Goal: Task Accomplishment & Management: Complete application form

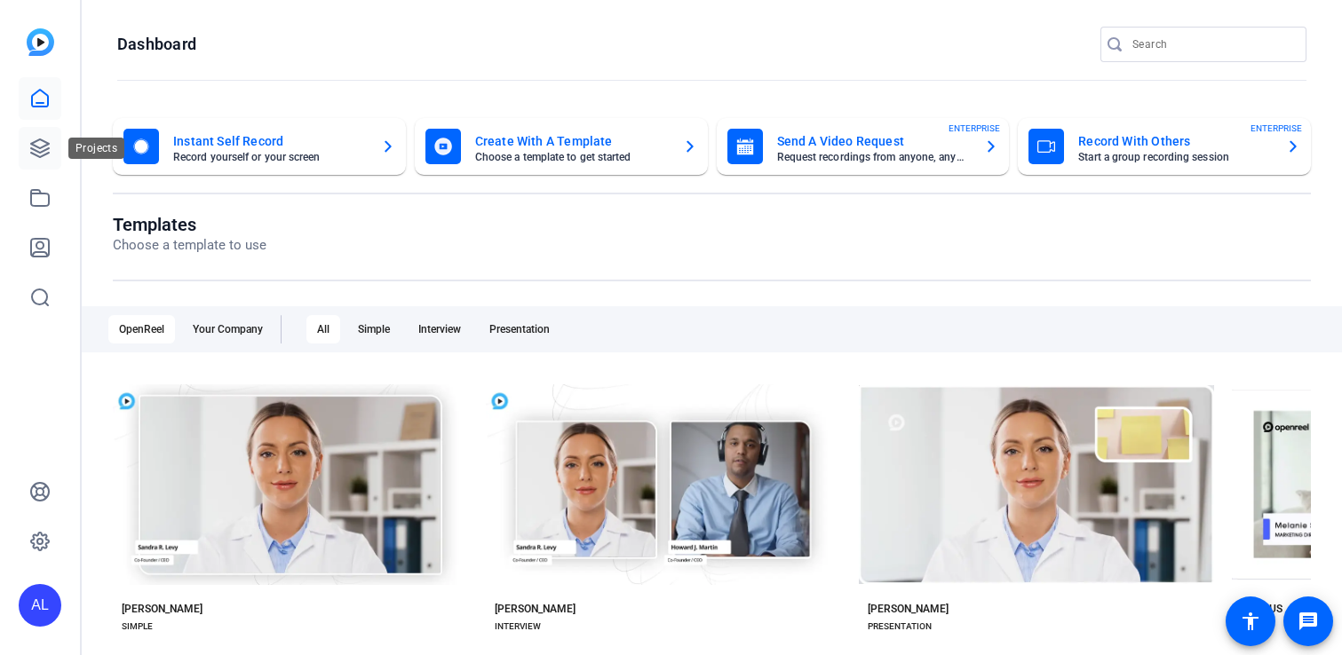
click at [26, 151] on link at bounding box center [40, 148] width 43 height 43
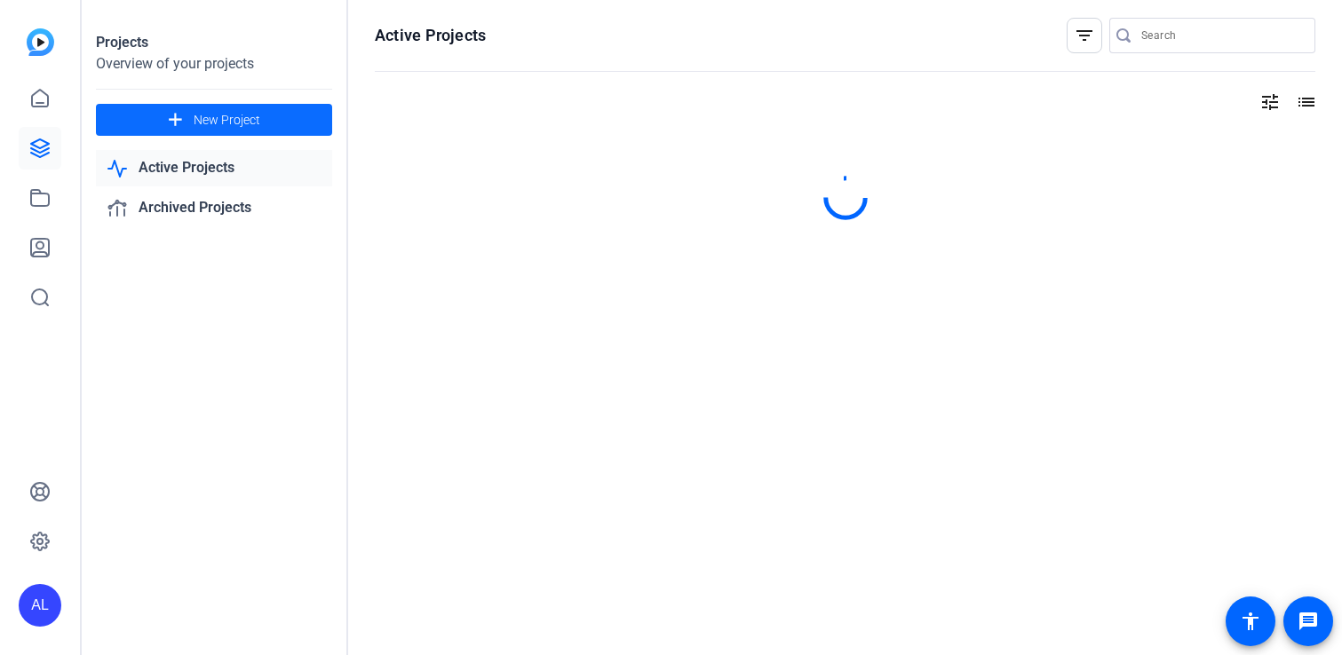
click at [232, 104] on span at bounding box center [214, 120] width 236 height 43
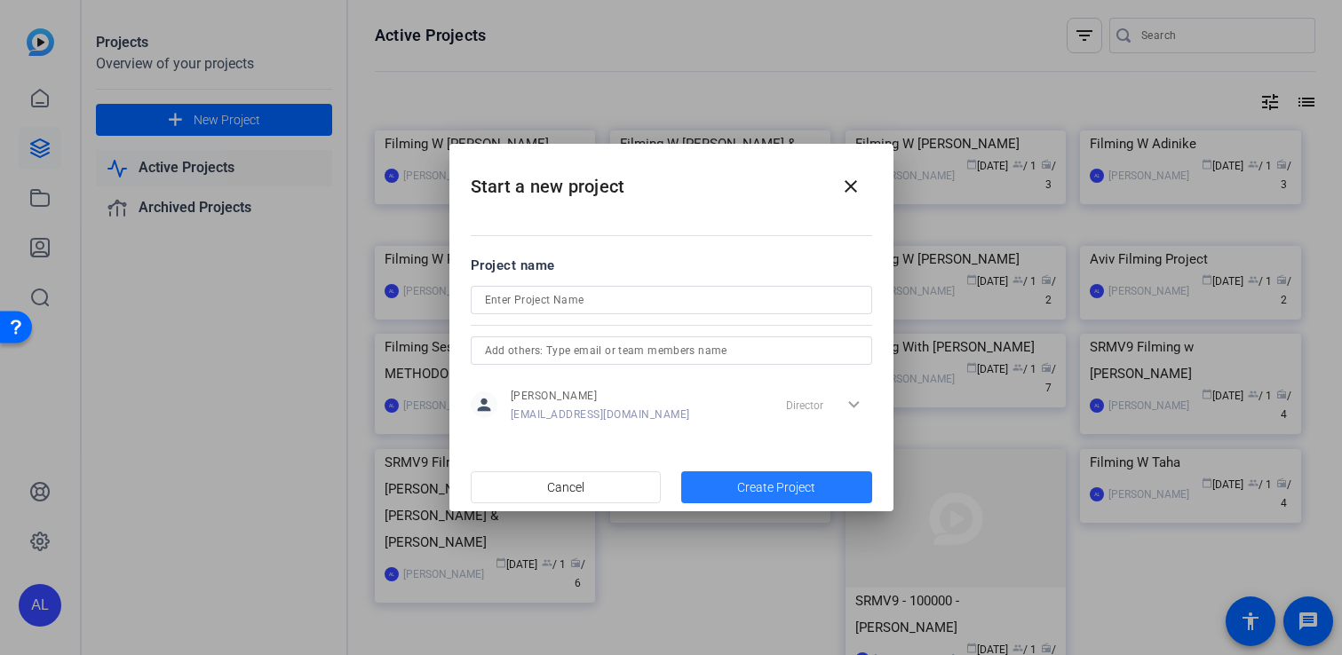
click at [755, 483] on span "Create Project" at bounding box center [776, 488] width 78 height 19
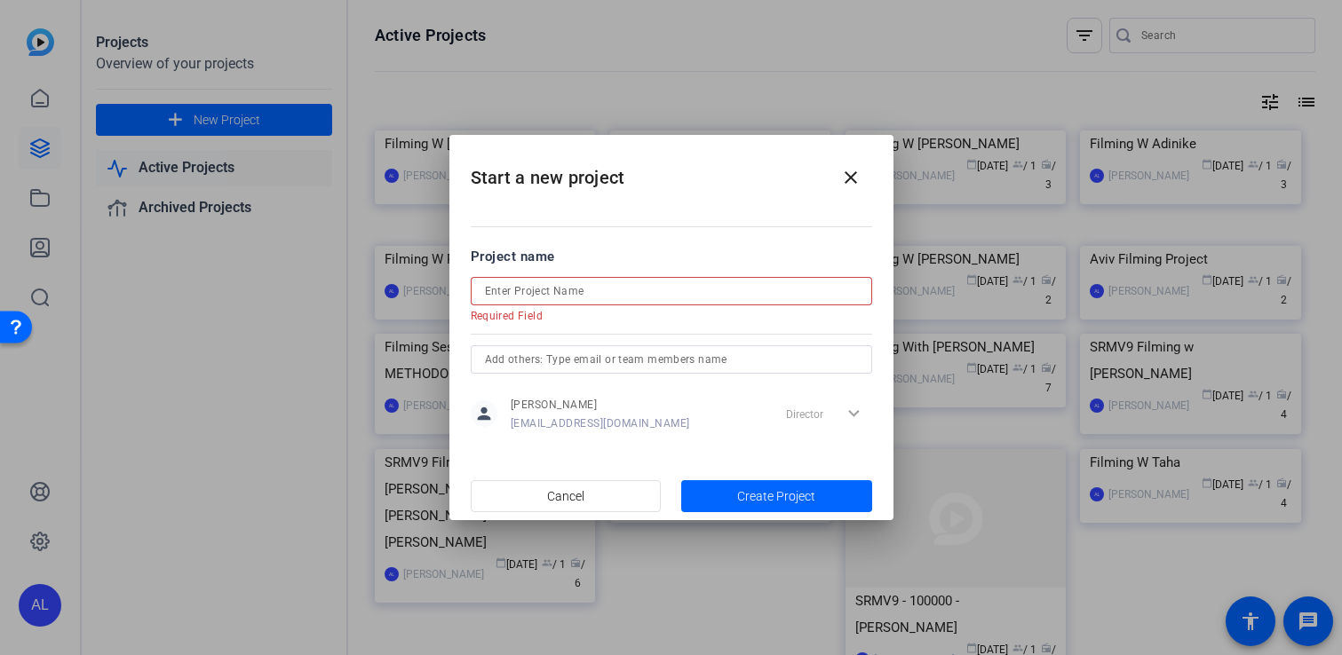
click at [656, 279] on div at bounding box center [671, 291] width 373 height 28
click at [645, 287] on input at bounding box center [671, 291] width 373 height 21
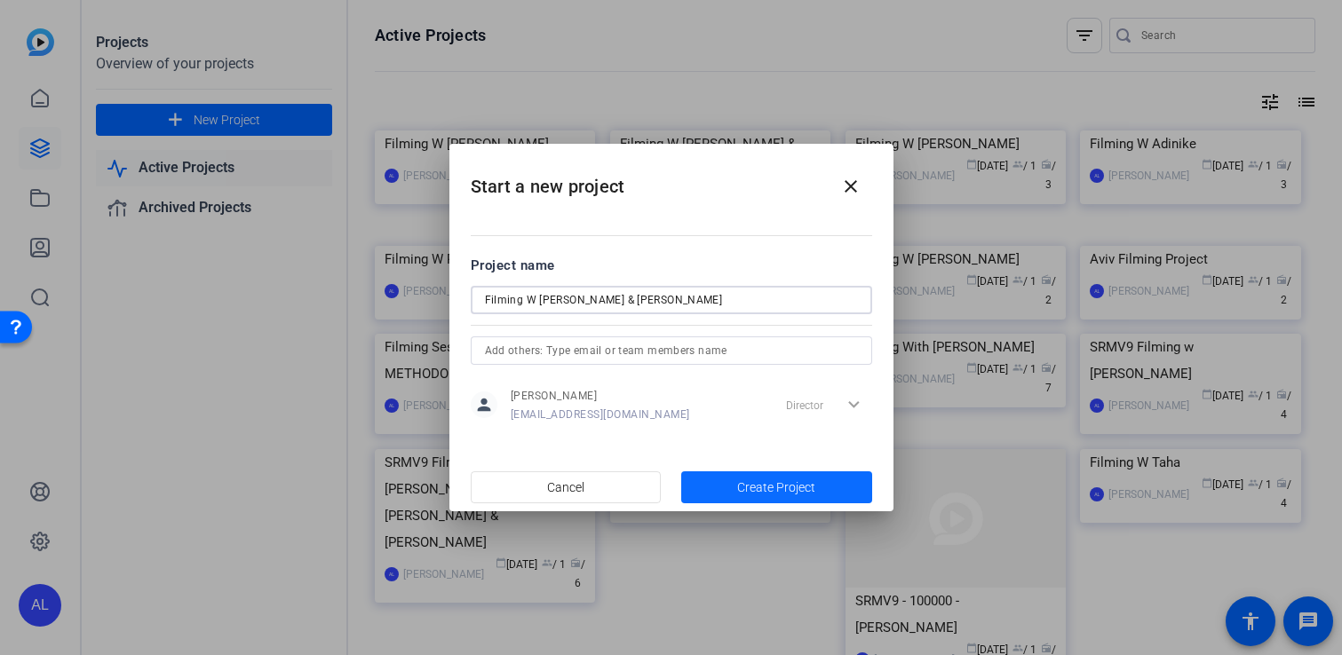
type input "Filming W [PERSON_NAME] & [PERSON_NAME]"
click at [764, 497] on span "button" at bounding box center [776, 487] width 191 height 43
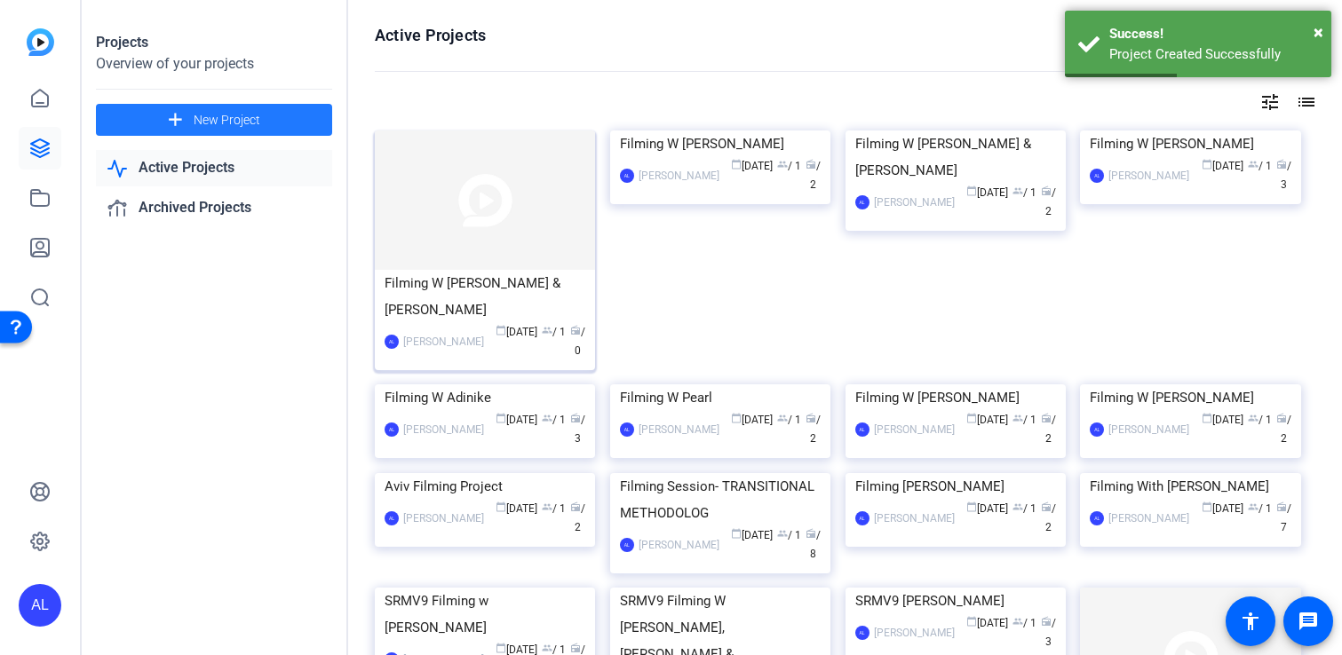
click at [470, 233] on img at bounding box center [485, 200] width 220 height 139
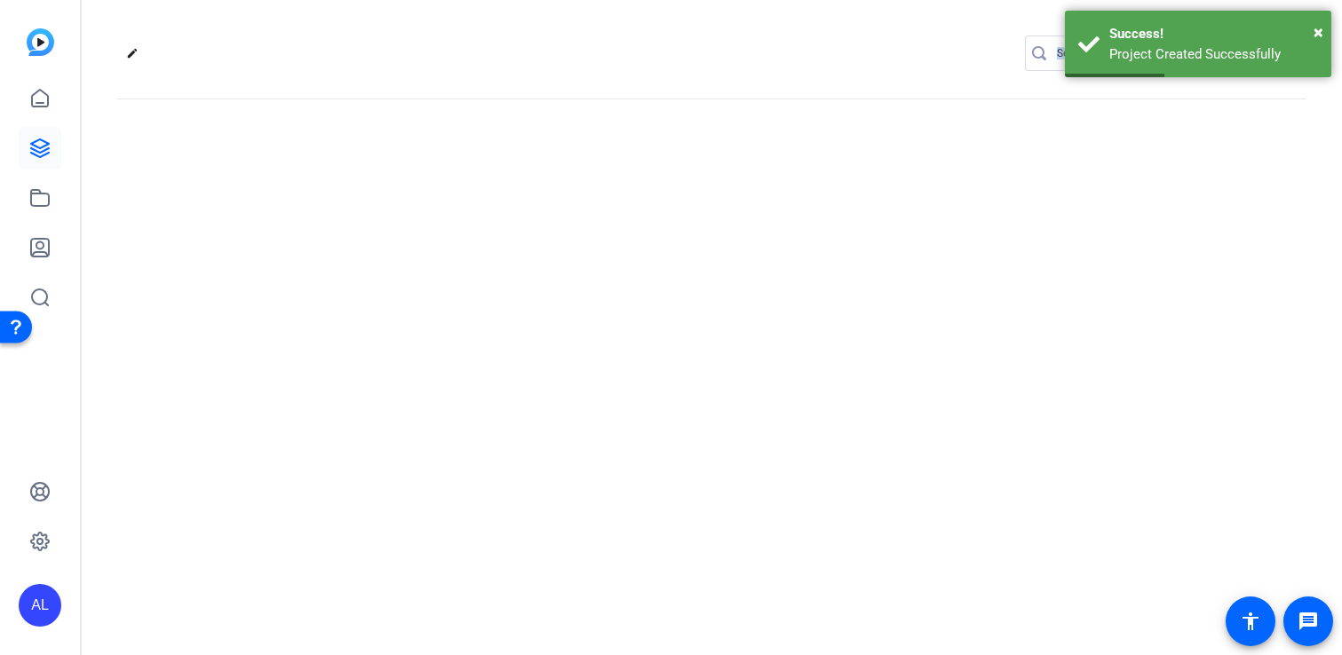
click at [470, 233] on div "edit settings" at bounding box center [712, 327] width 1260 height 655
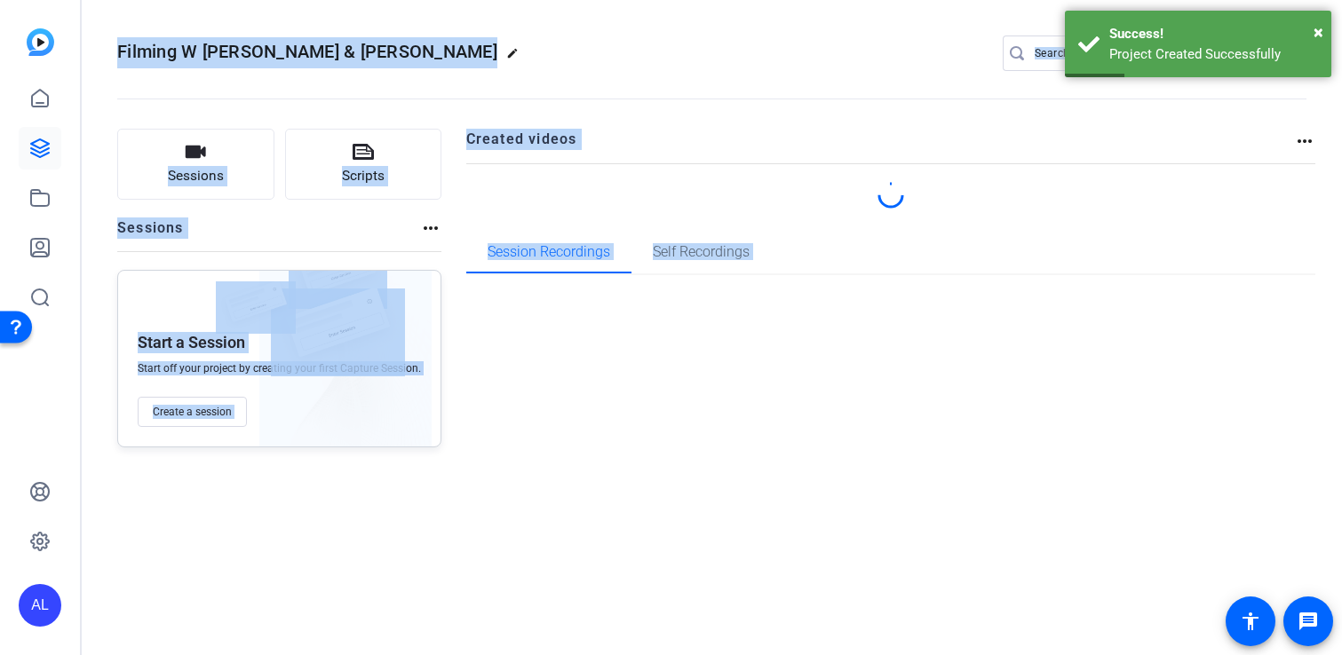
click at [576, 432] on div "Created videos more_horiz Session Recordings Self Recordings" at bounding box center [891, 288] width 850 height 319
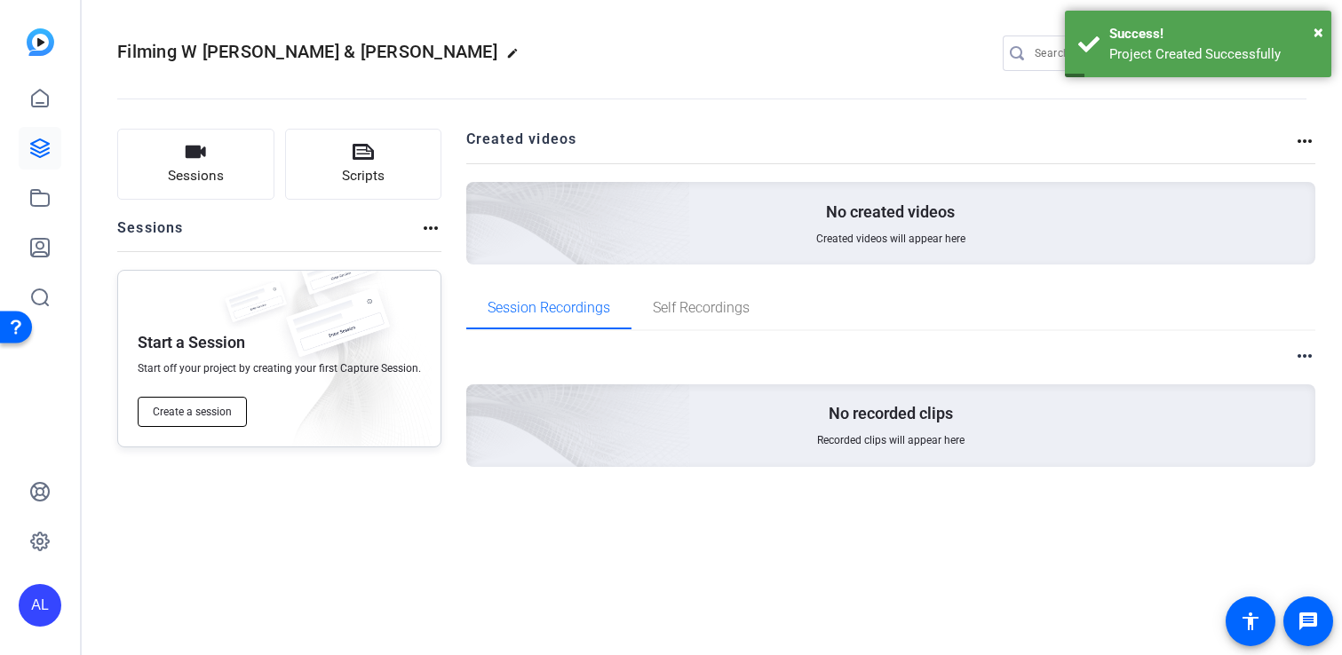
click at [208, 406] on span "Create a session" at bounding box center [192, 412] width 79 height 14
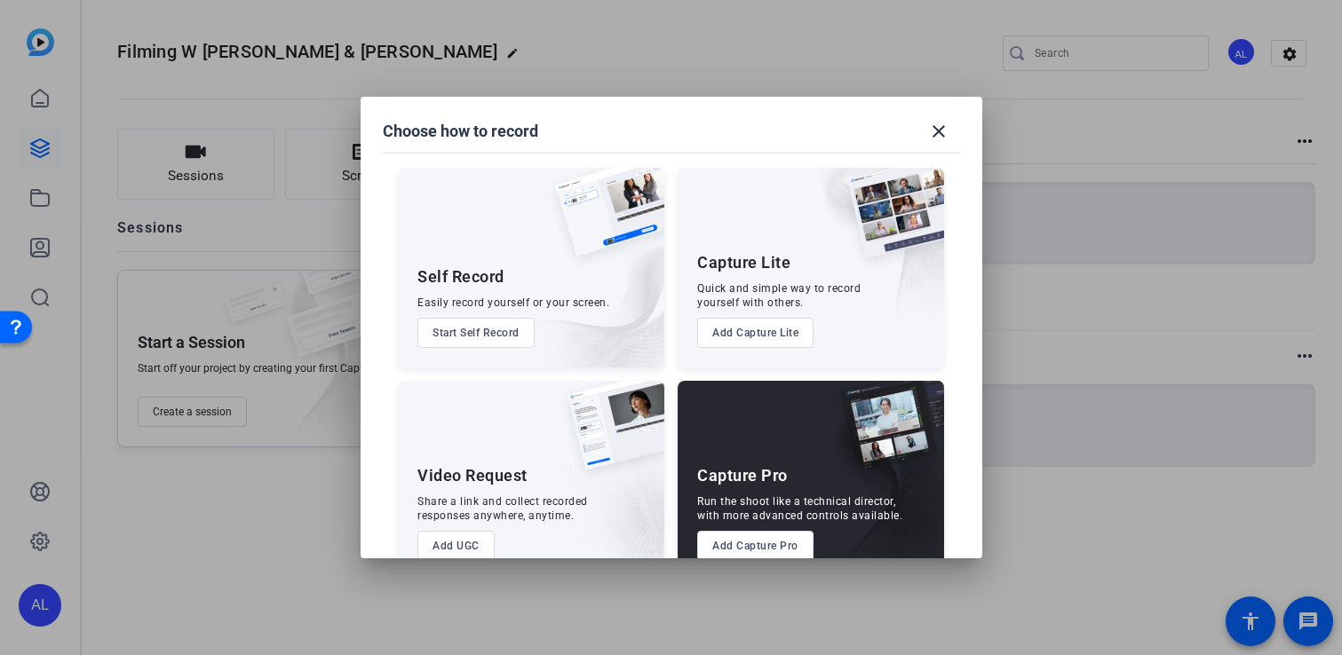
click at [761, 543] on button "Add Capture Pro" at bounding box center [755, 546] width 116 height 30
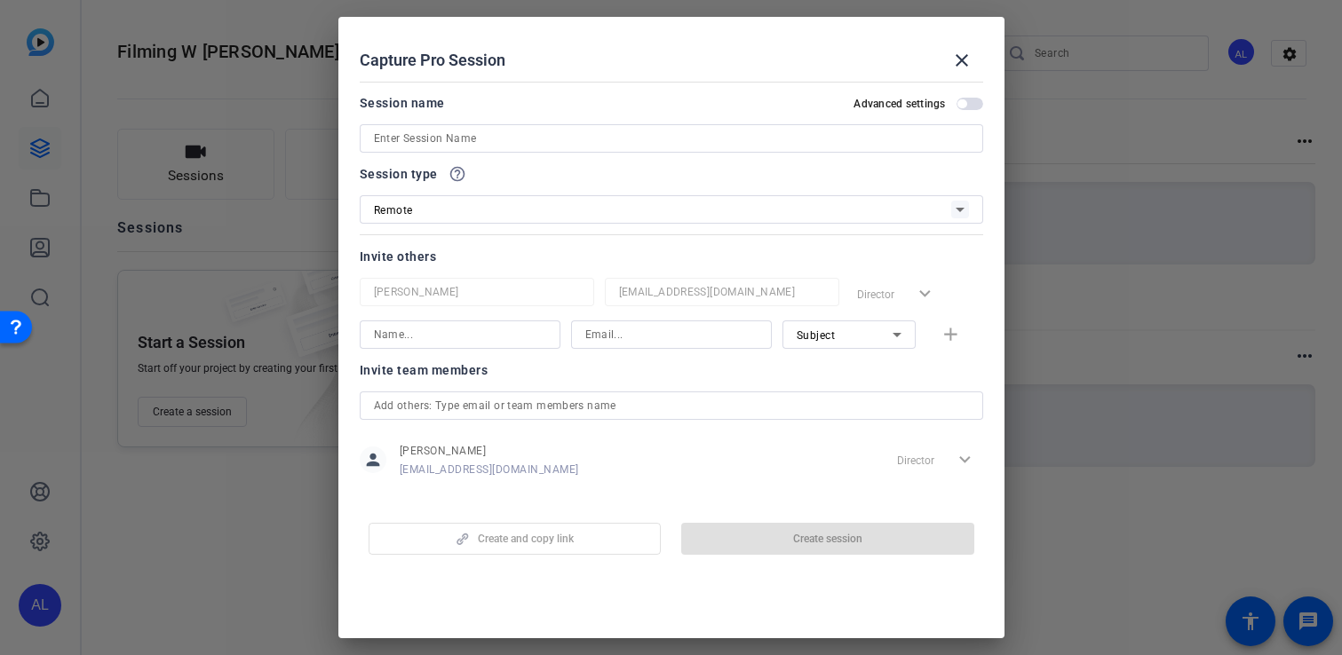
click at [549, 126] on div at bounding box center [671, 138] width 595 height 28
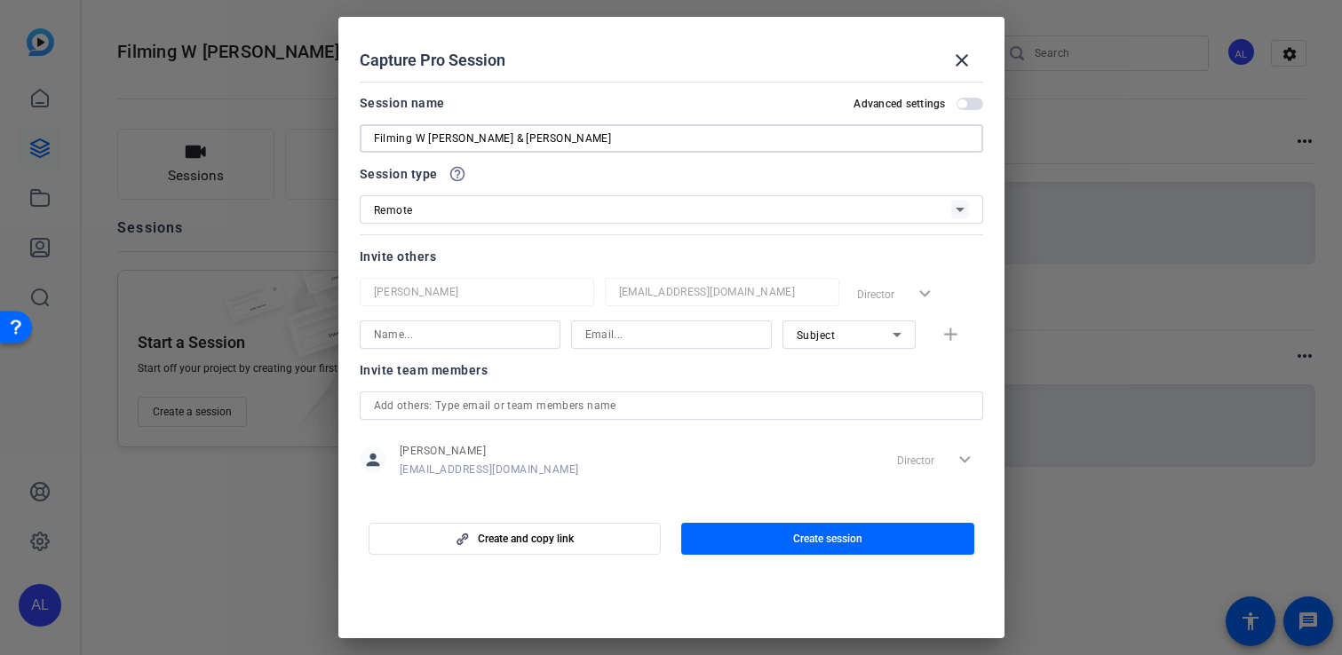
type input "Filming W [PERSON_NAME] & [PERSON_NAME]"
click at [483, 343] on input at bounding box center [460, 334] width 172 height 21
type input "[PERSON_NAME]"
click at [642, 334] on input at bounding box center [671, 334] width 172 height 21
paste input "[PERSON_NAME][EMAIL_ADDRESS][DOMAIN_NAME]"
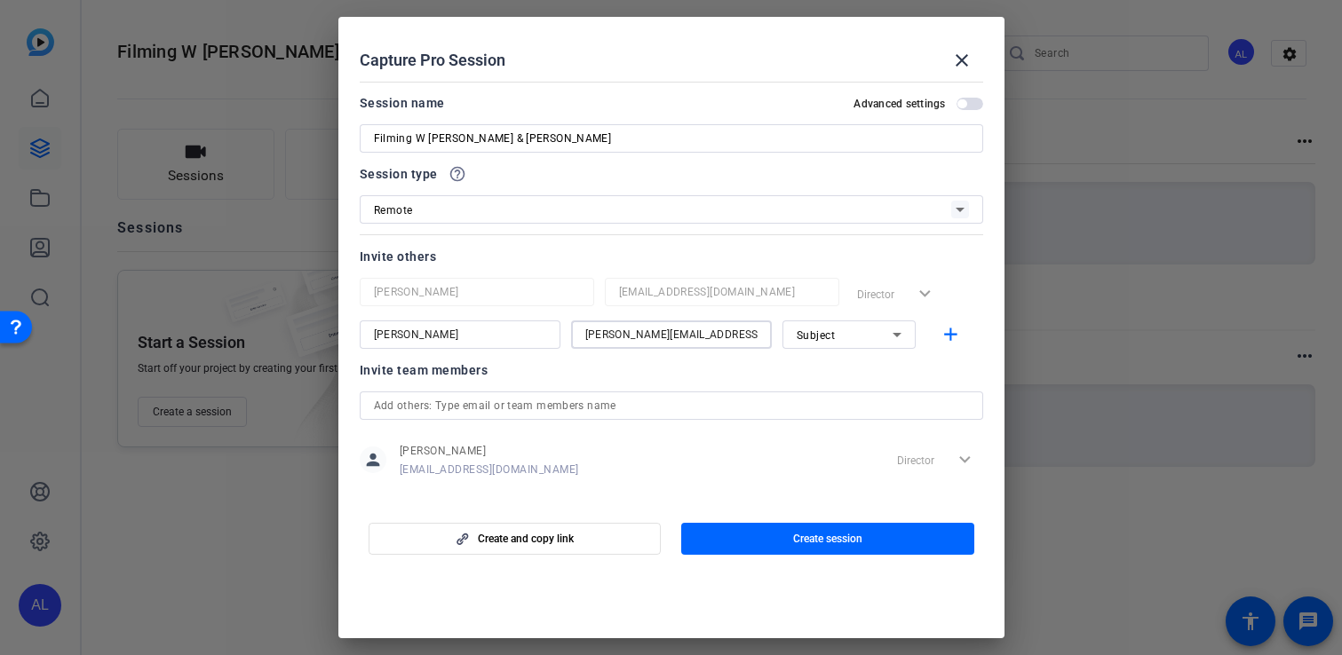
type input "[PERSON_NAME][EMAIL_ADDRESS][DOMAIN_NAME]"
click at [952, 341] on mat-icon "add" at bounding box center [951, 335] width 22 height 22
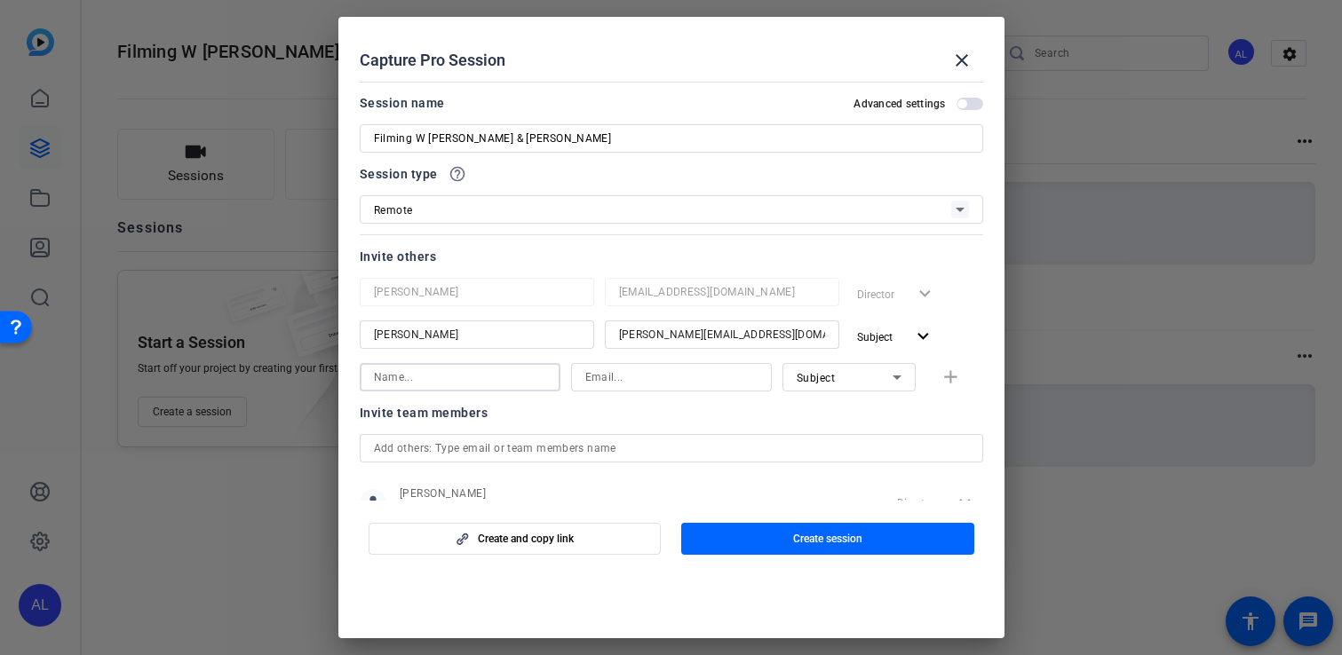
click at [490, 368] on input at bounding box center [460, 377] width 172 height 21
type input "[PERSON_NAME]"
click at [639, 372] on input at bounding box center [671, 377] width 172 height 21
paste input "[EMAIL_ADDRESS][DOMAIN_NAME]"
type input "[EMAIL_ADDRESS][DOMAIN_NAME]"
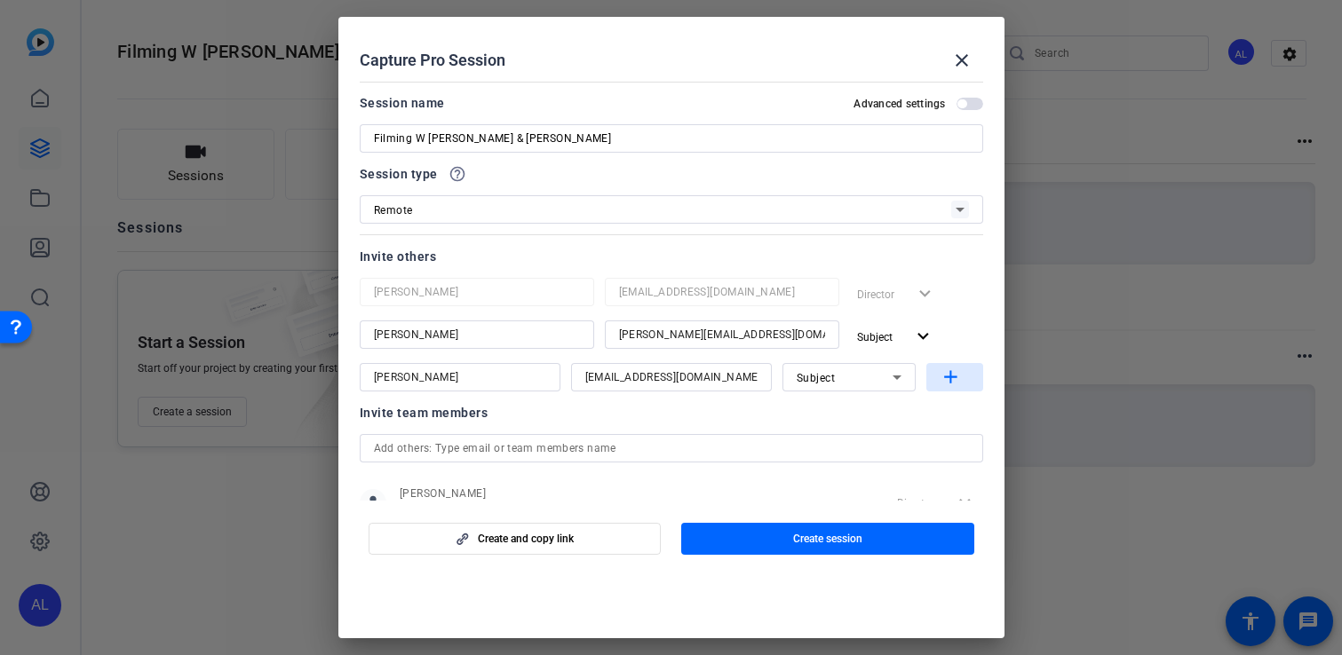
click at [948, 377] on mat-icon "add" at bounding box center [951, 378] width 22 height 22
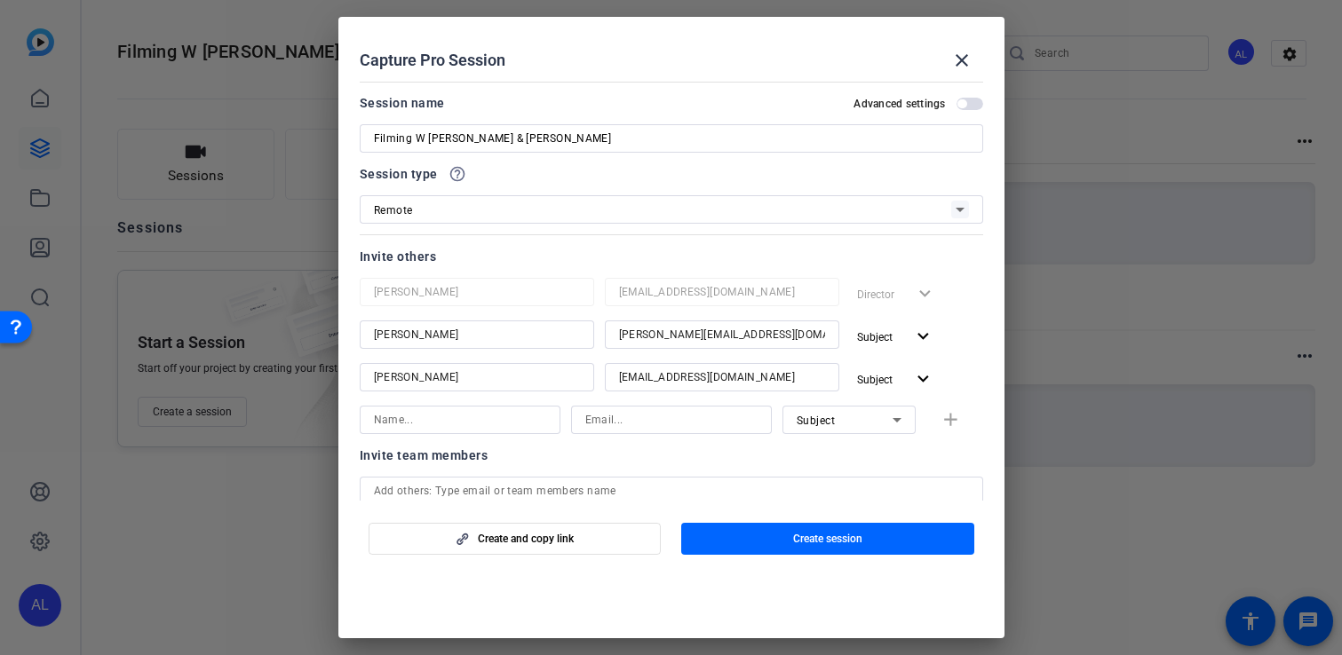
click at [454, 424] on input at bounding box center [460, 419] width 172 height 21
type input "Ailsa"
click at [611, 416] on input at bounding box center [671, 419] width 172 height 21
paste input "[EMAIL_ADDRESS][DOMAIN_NAME]"
type input "[EMAIL_ADDRESS][DOMAIN_NAME]"
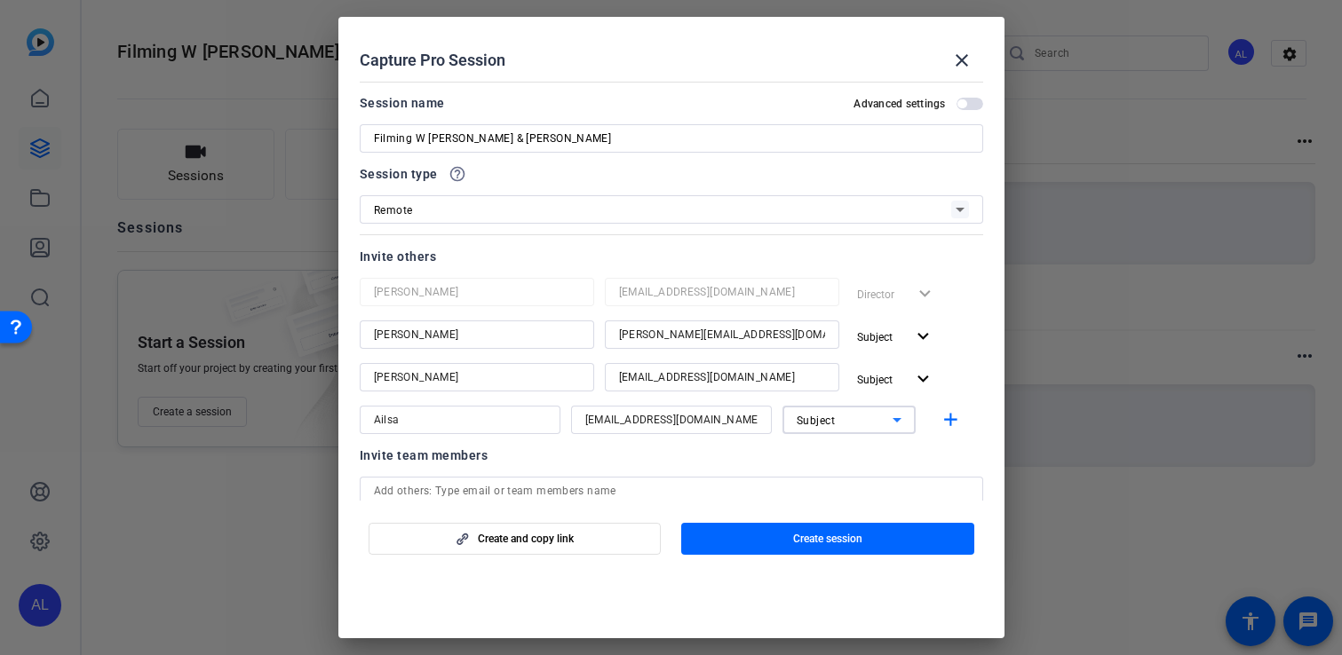
click at [894, 429] on icon at bounding box center [896, 419] width 21 height 21
click at [840, 450] on span "Collaborator" at bounding box center [829, 455] width 65 height 21
click at [520, 536] on span "Create and copy link" at bounding box center [526, 539] width 96 height 14
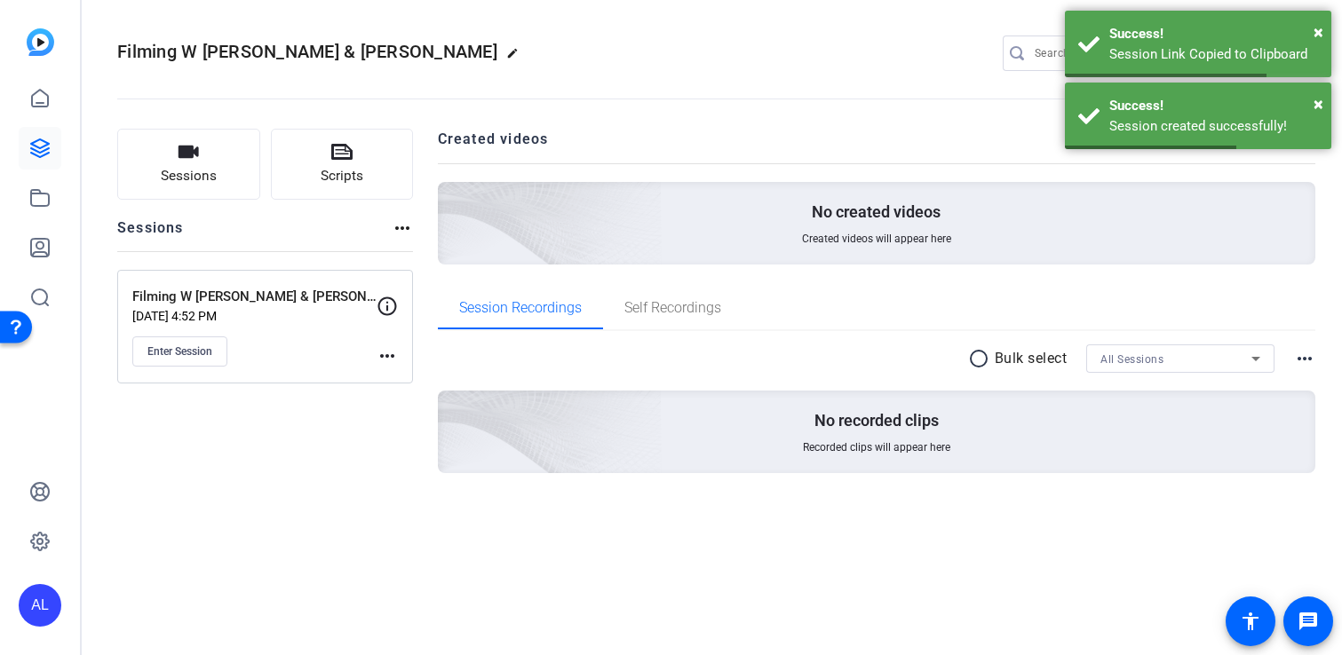
click at [384, 349] on mat-icon "more_horiz" at bounding box center [387, 355] width 21 height 21
click at [439, 382] on span "Edit Session" at bounding box center [431, 381] width 81 height 21
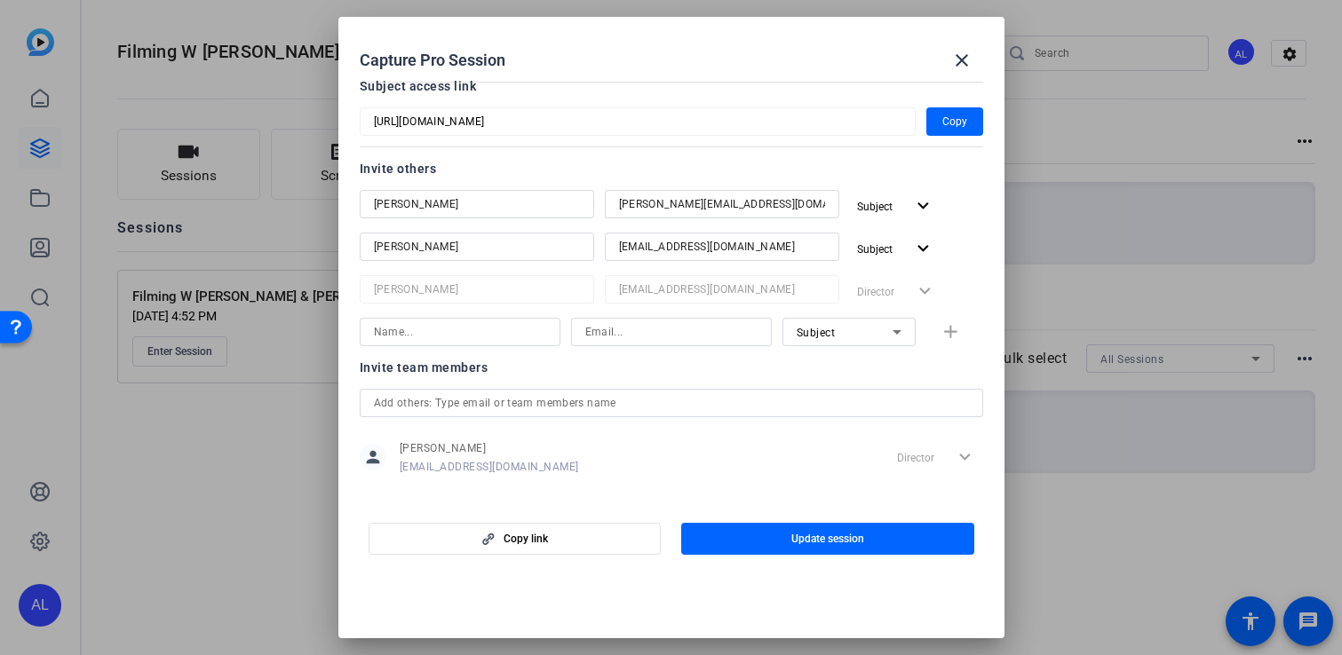
scroll to position [169, 0]
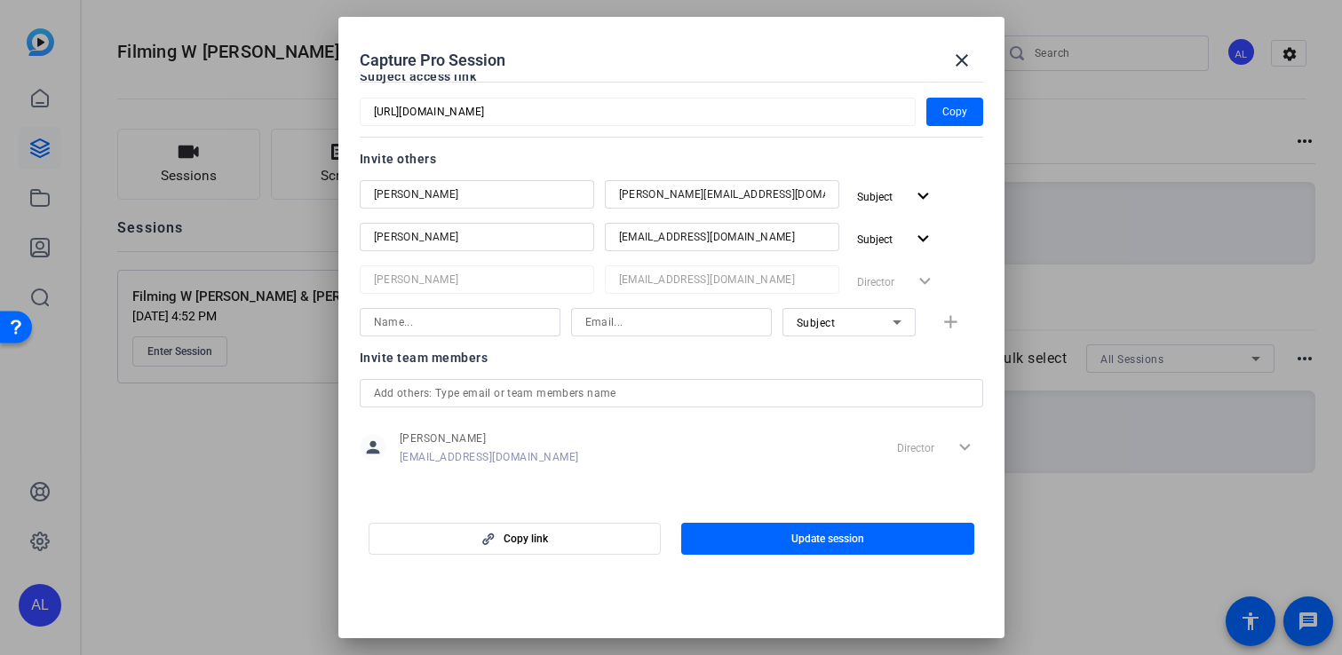
click at [490, 327] on input at bounding box center [460, 322] width 172 height 21
type input "ailsa"
click at [691, 332] on input at bounding box center [671, 322] width 172 height 21
paste input "[EMAIL_ADDRESS][DOMAIN_NAME]"
type input "[EMAIL_ADDRESS][DOMAIN_NAME]"
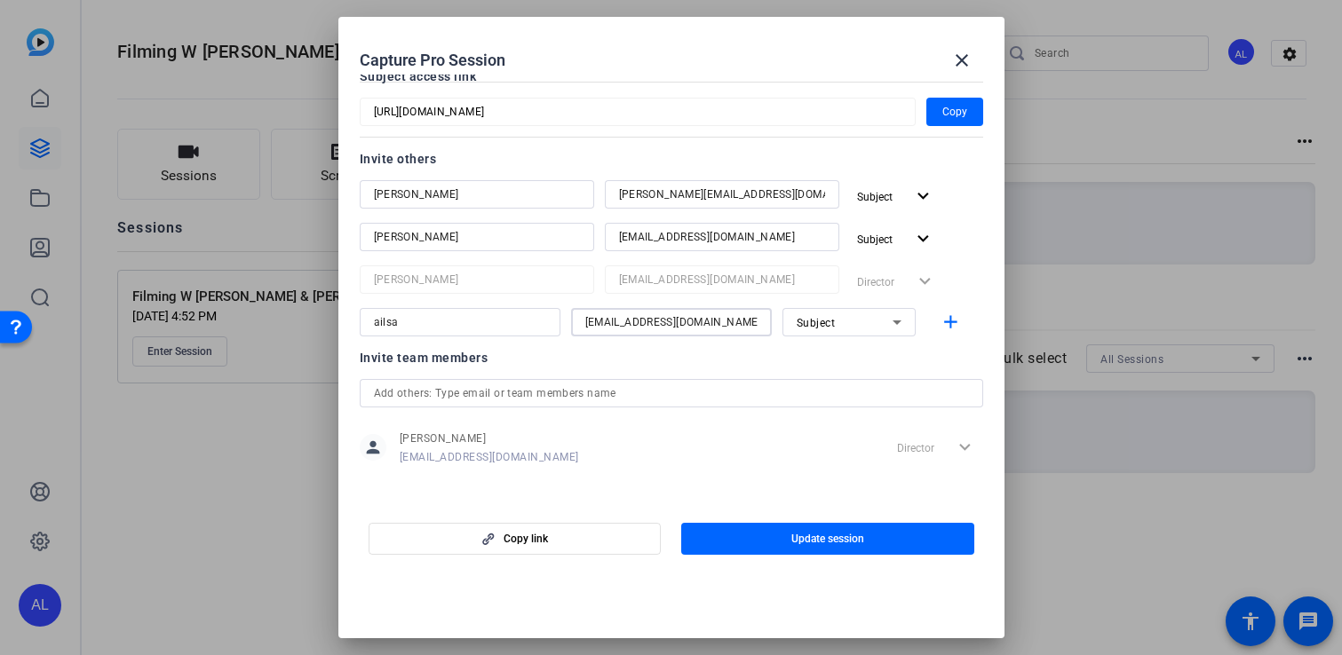
click at [893, 331] on icon at bounding box center [896, 322] width 21 height 21
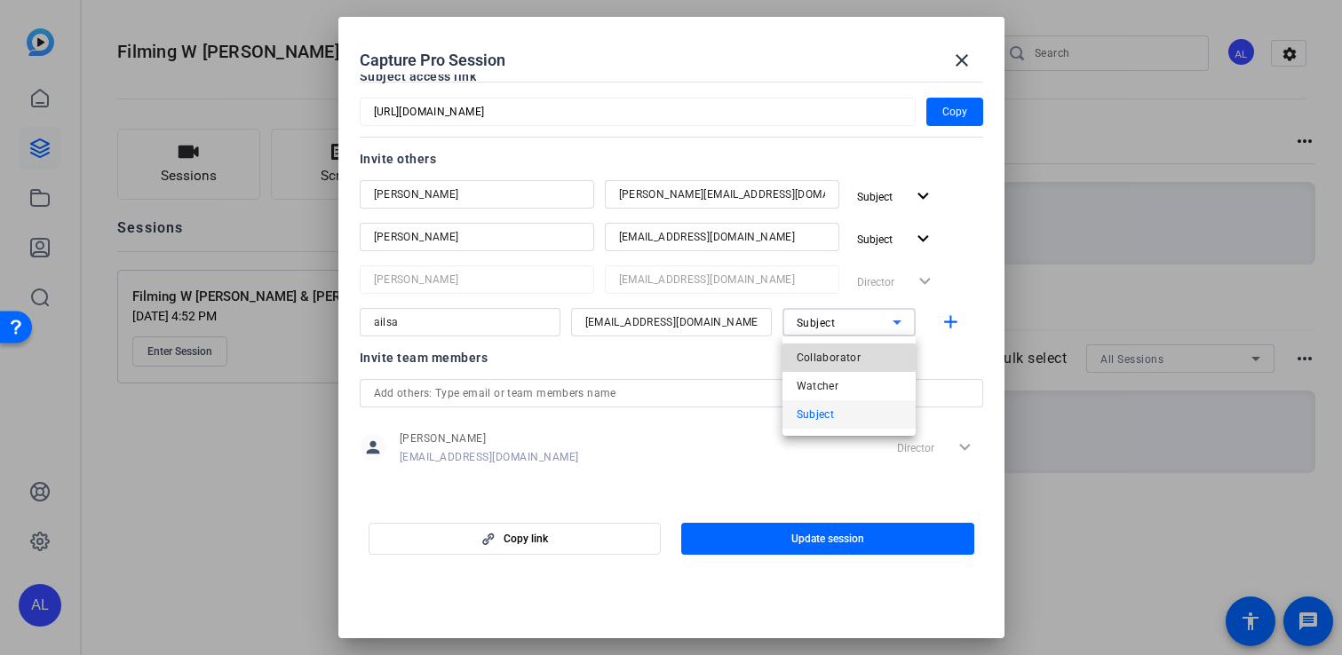
click at [837, 357] on span "Collaborator" at bounding box center [829, 357] width 65 height 21
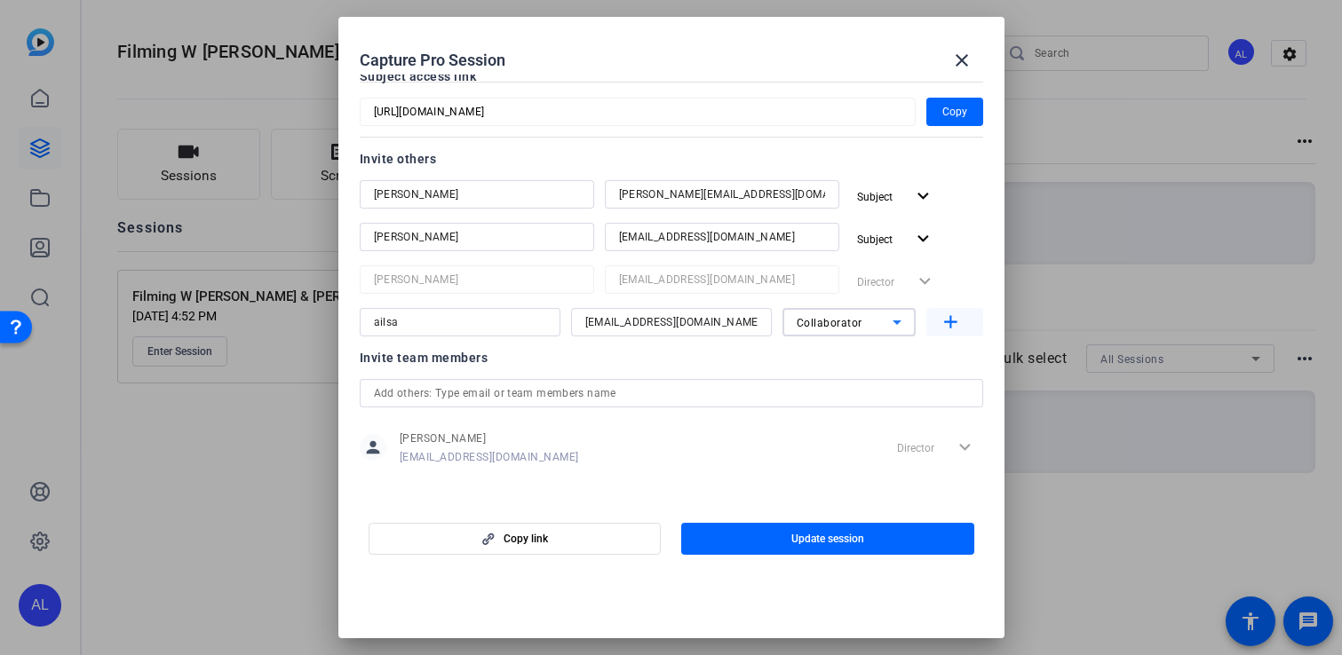
click at [956, 323] on mat-icon "add" at bounding box center [951, 323] width 22 height 22
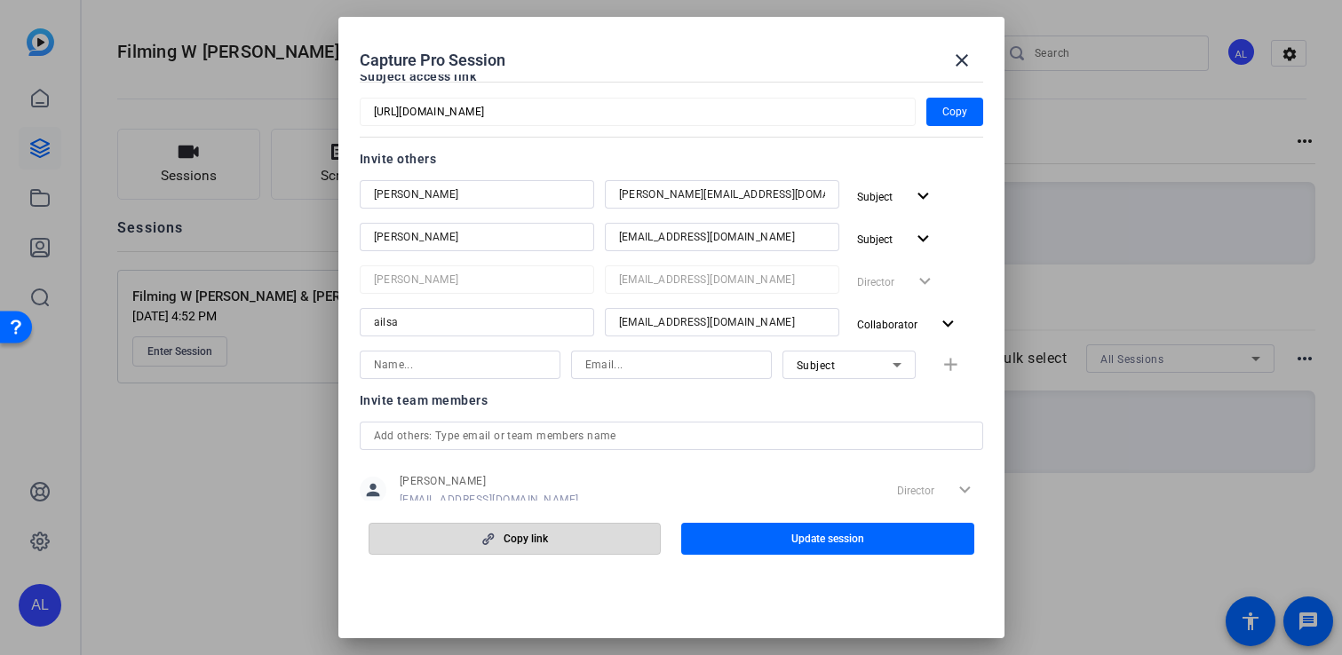
click at [602, 541] on span "button" at bounding box center [514, 539] width 291 height 43
click at [577, 545] on span "button" at bounding box center [514, 539] width 291 height 43
